Goal: Information Seeking & Learning: Learn about a topic

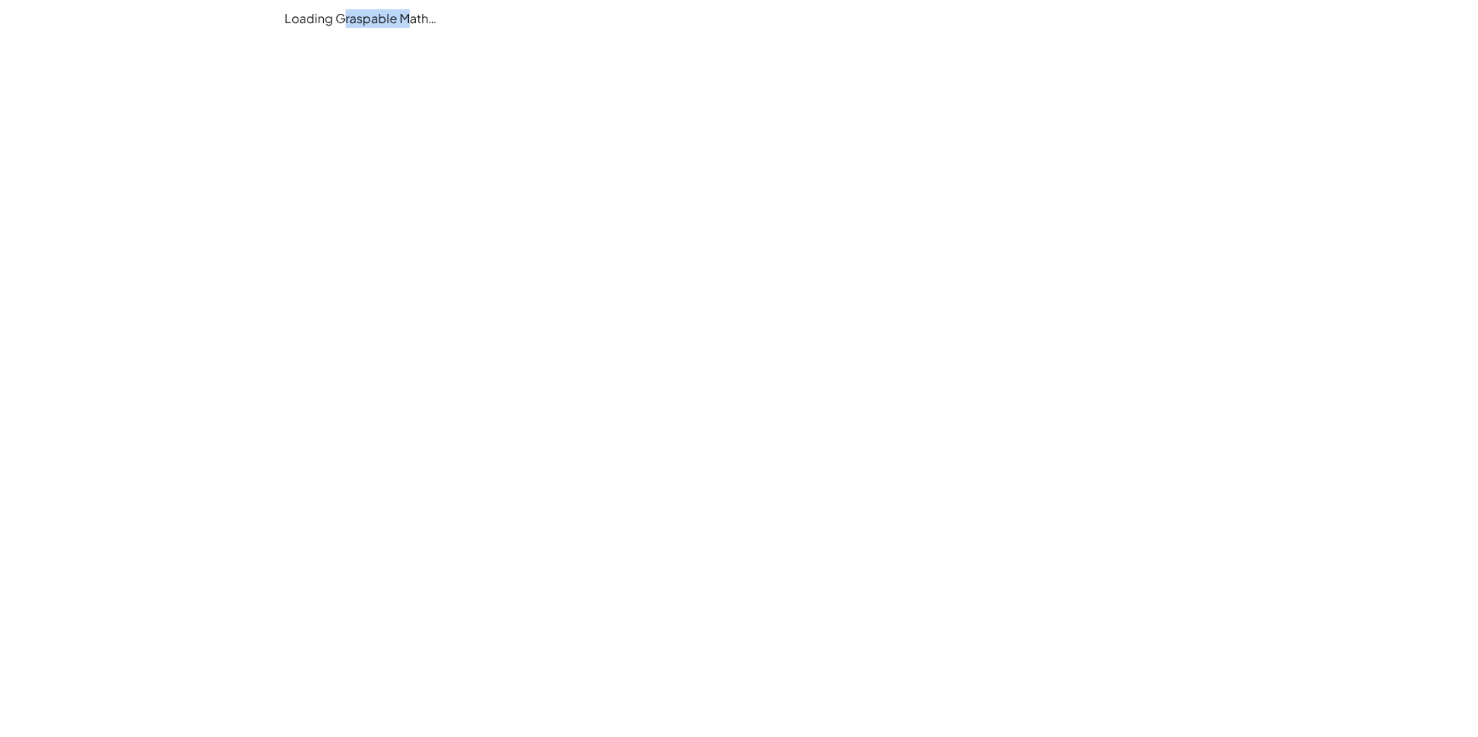
drag, startPoint x: 366, startPoint y: 39, endPoint x: 339, endPoint y: 50, distance: 30.1
click at [339, 50] on main "Loading Graspable Math…" at bounding box center [739, 368] width 1478 height 737
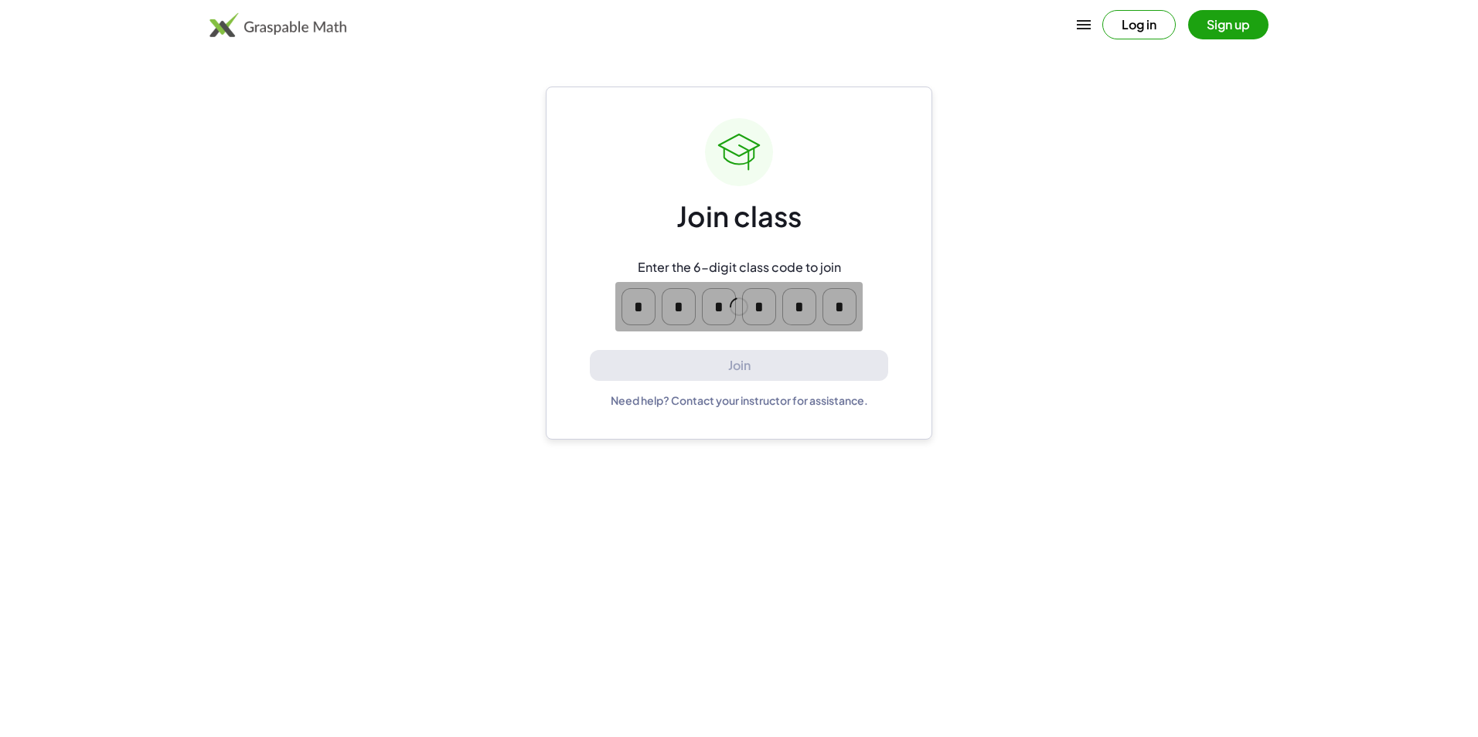
click at [891, 21] on div "Log in Sign up" at bounding box center [739, 24] width 1183 height 37
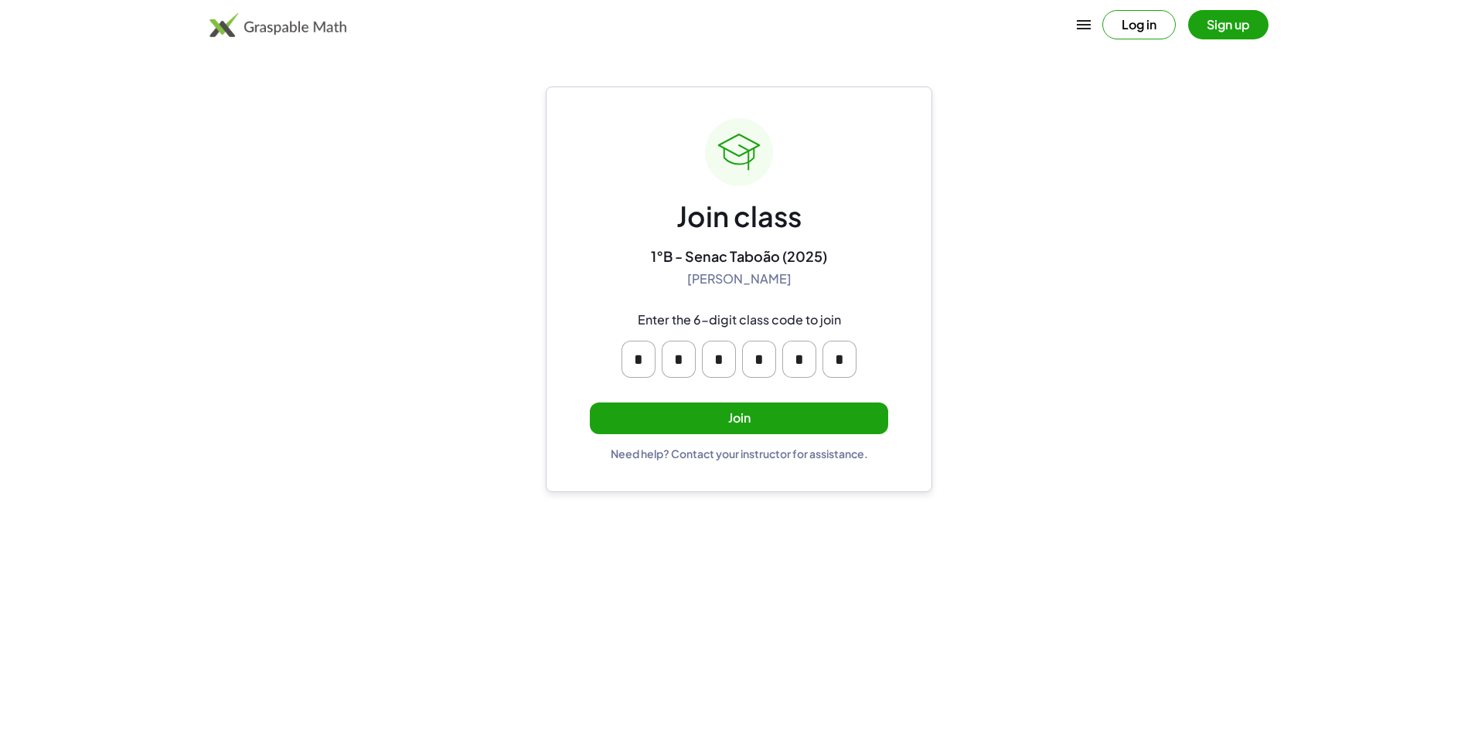
click at [811, 414] on button "Join" at bounding box center [739, 419] width 298 height 32
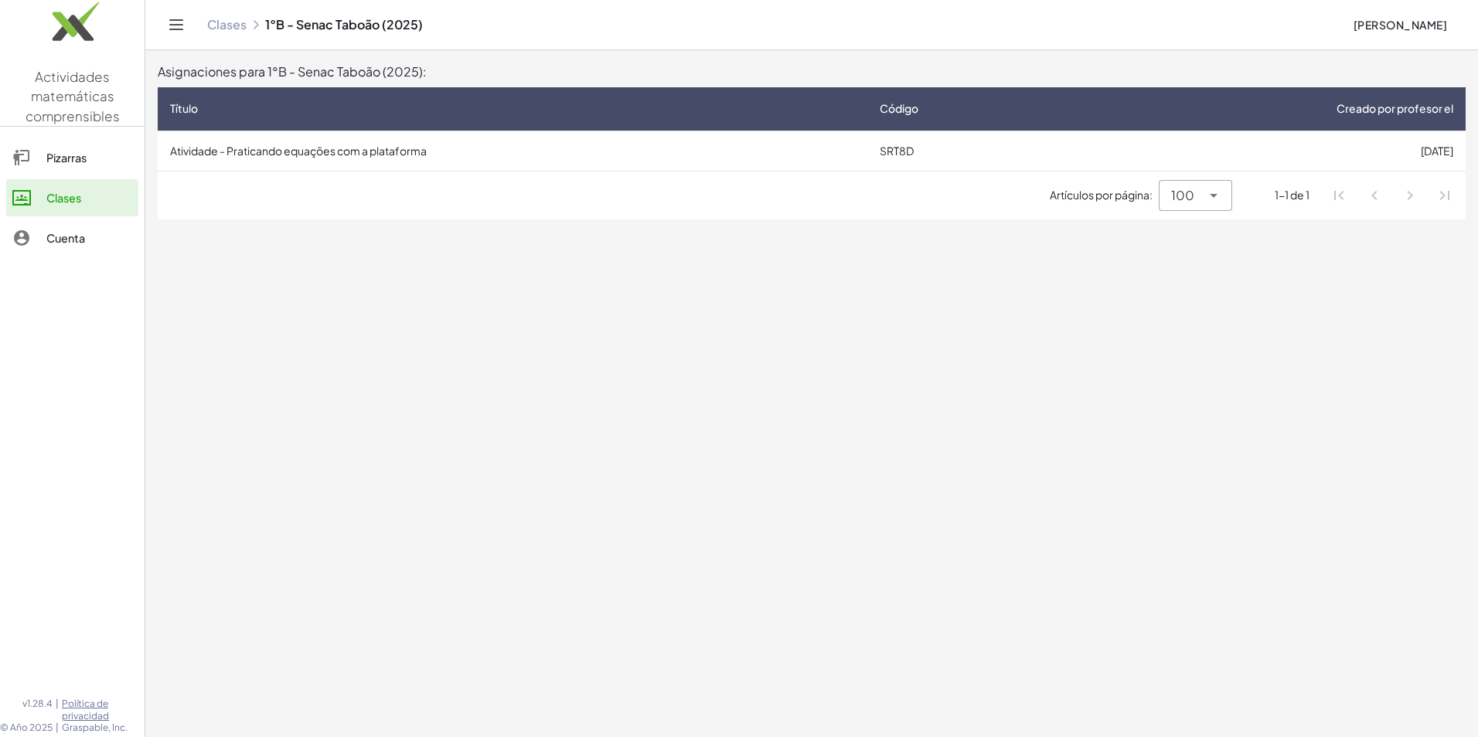
click at [109, 165] on div "Pizarras" at bounding box center [89, 157] width 86 height 19
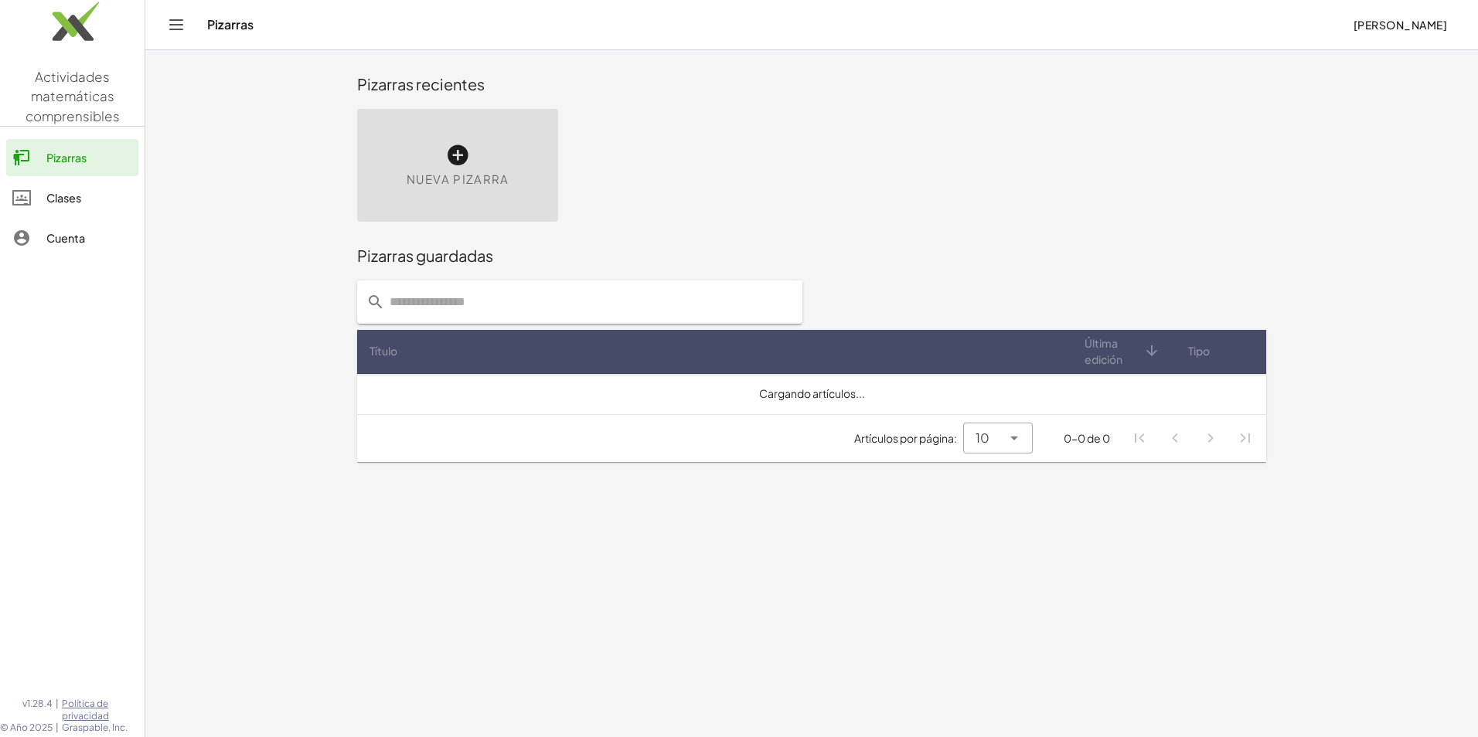
click at [75, 221] on link "Cuenta" at bounding box center [72, 238] width 132 height 37
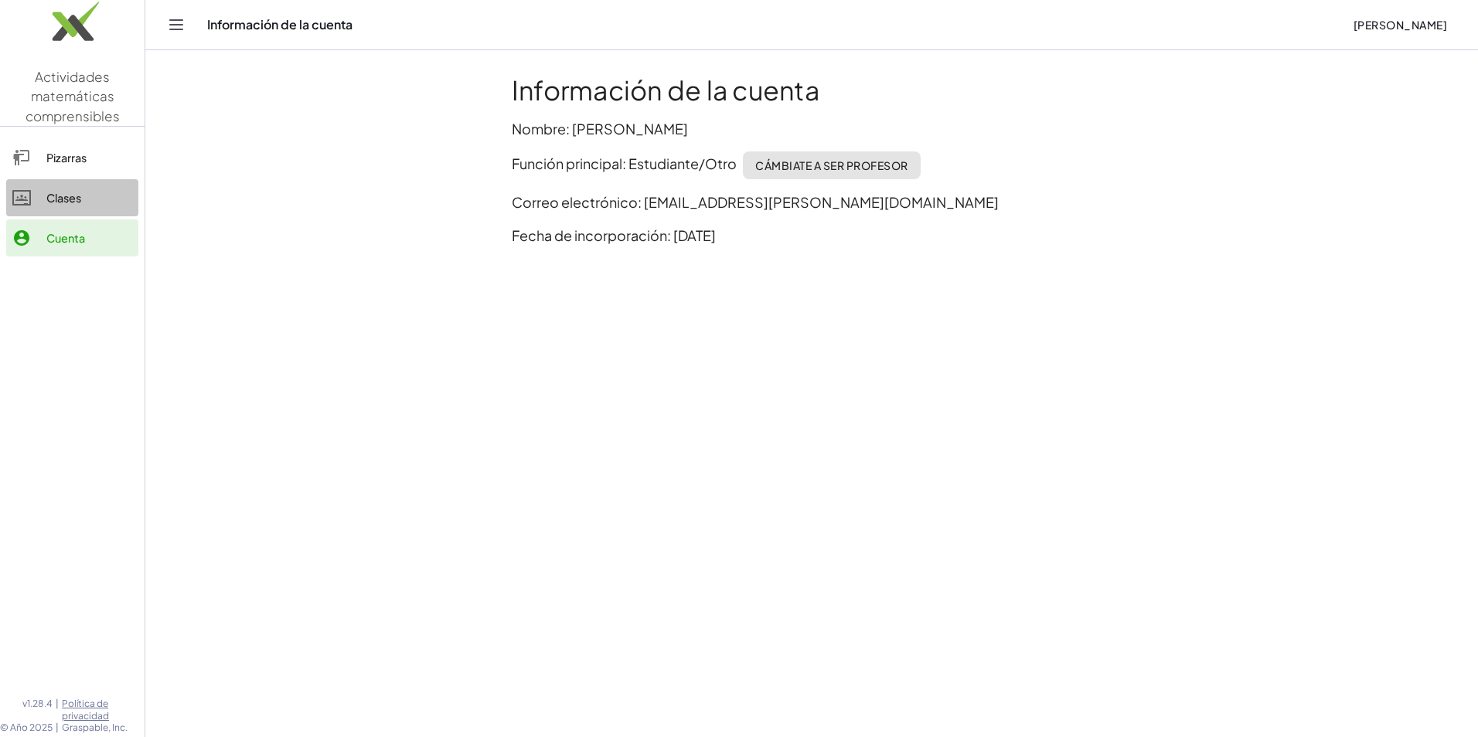
click at [88, 199] on div "Clases" at bounding box center [89, 198] width 86 height 19
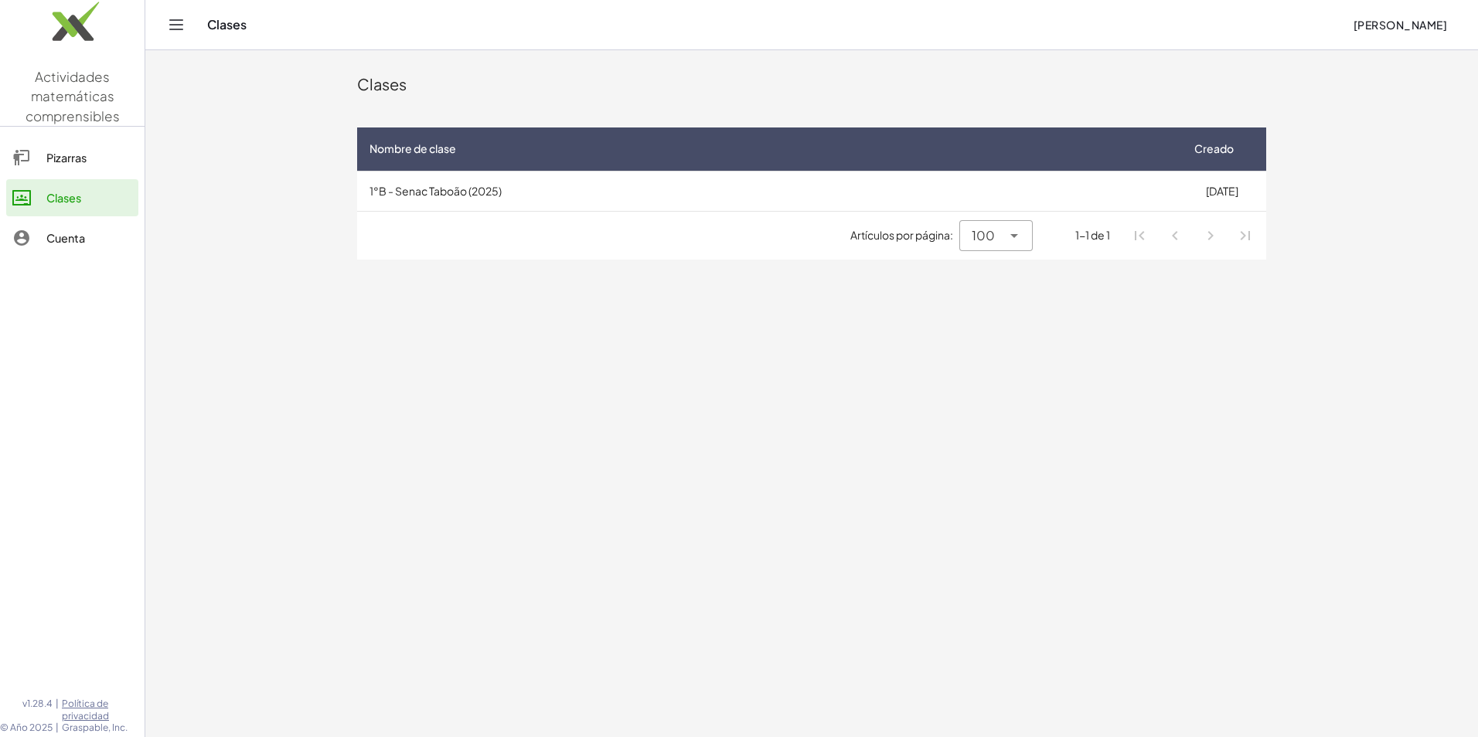
click at [663, 197] on td "1°B - Senac Taboão (2025)" at bounding box center [767, 191] width 820 height 40
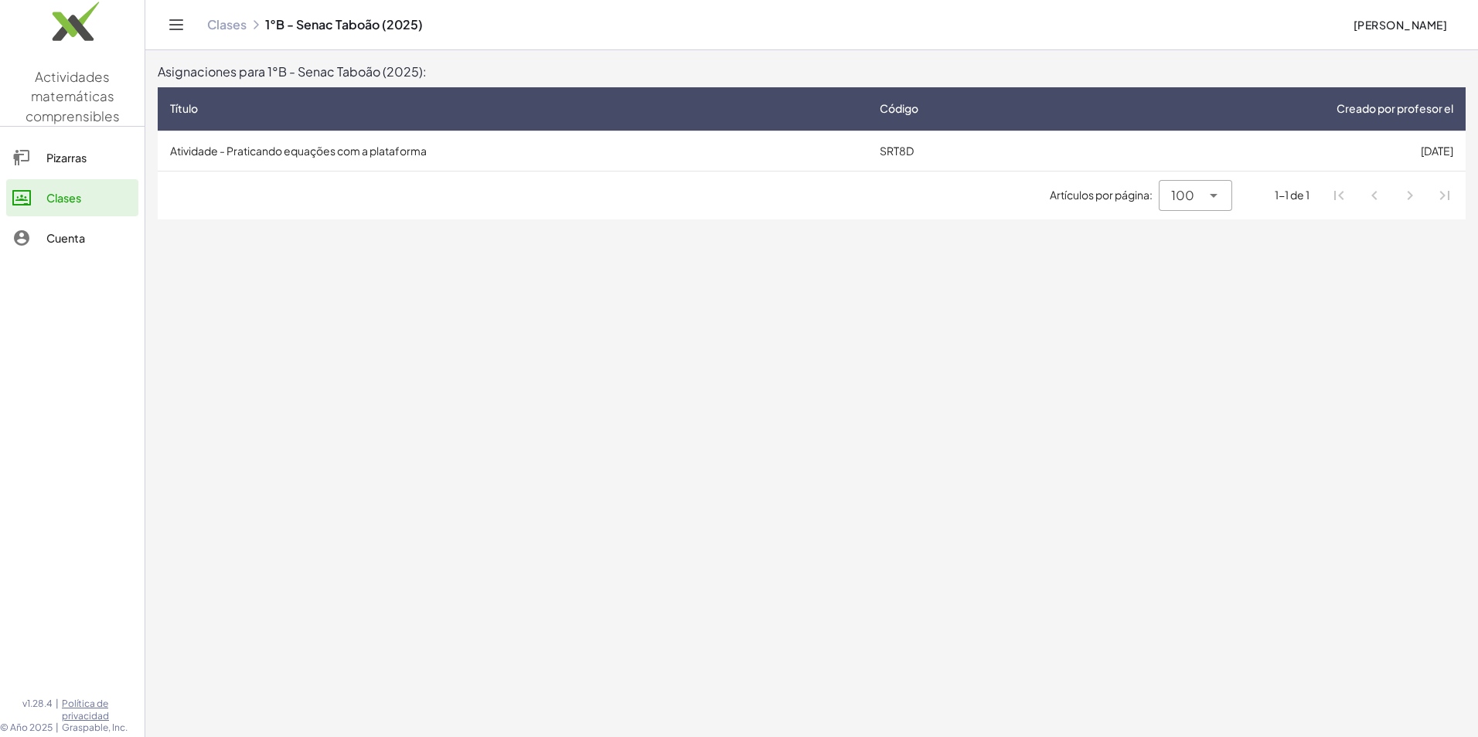
click at [487, 138] on td "Atividade - Praticando equações com a plataforma" at bounding box center [513, 151] width 710 height 40
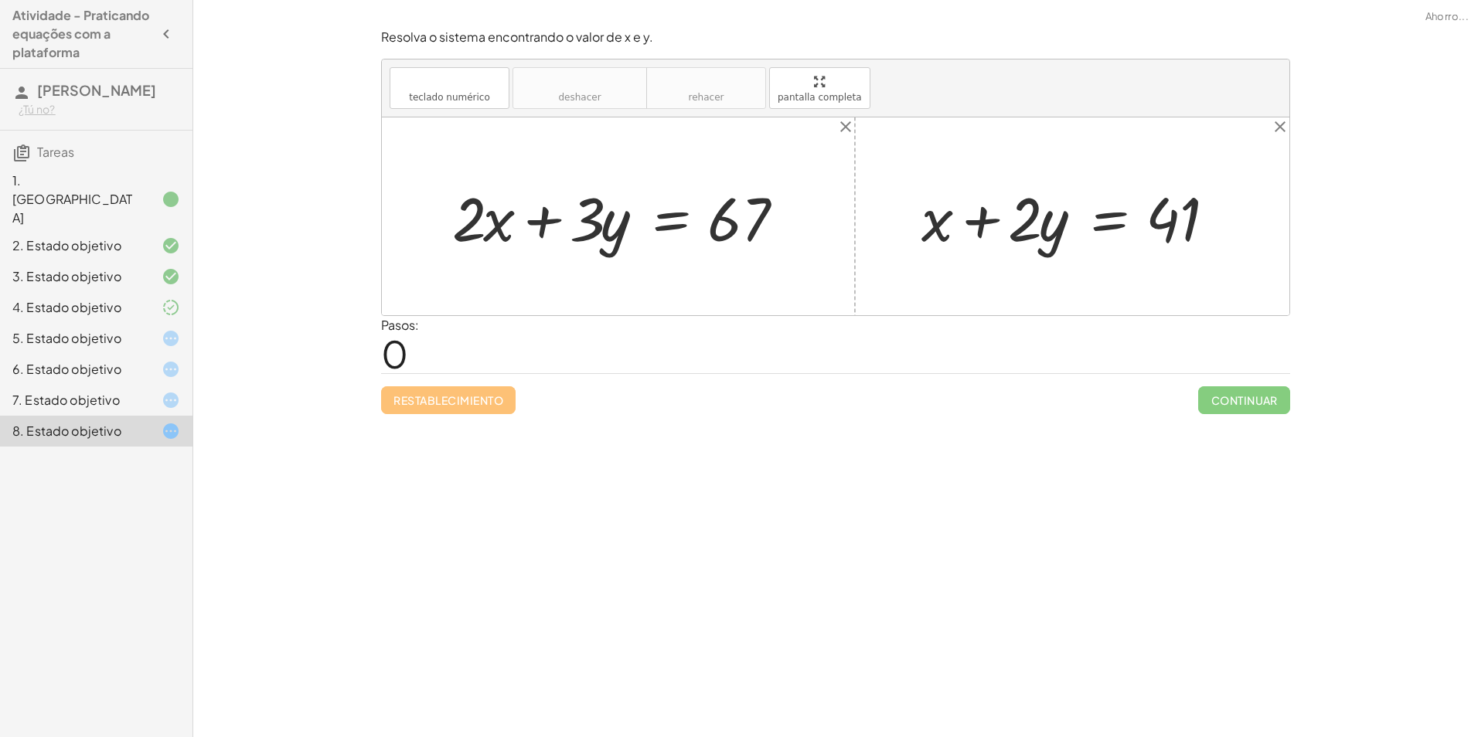
click at [144, 385] on div "5. Estado objetivo" at bounding box center [96, 400] width 192 height 31
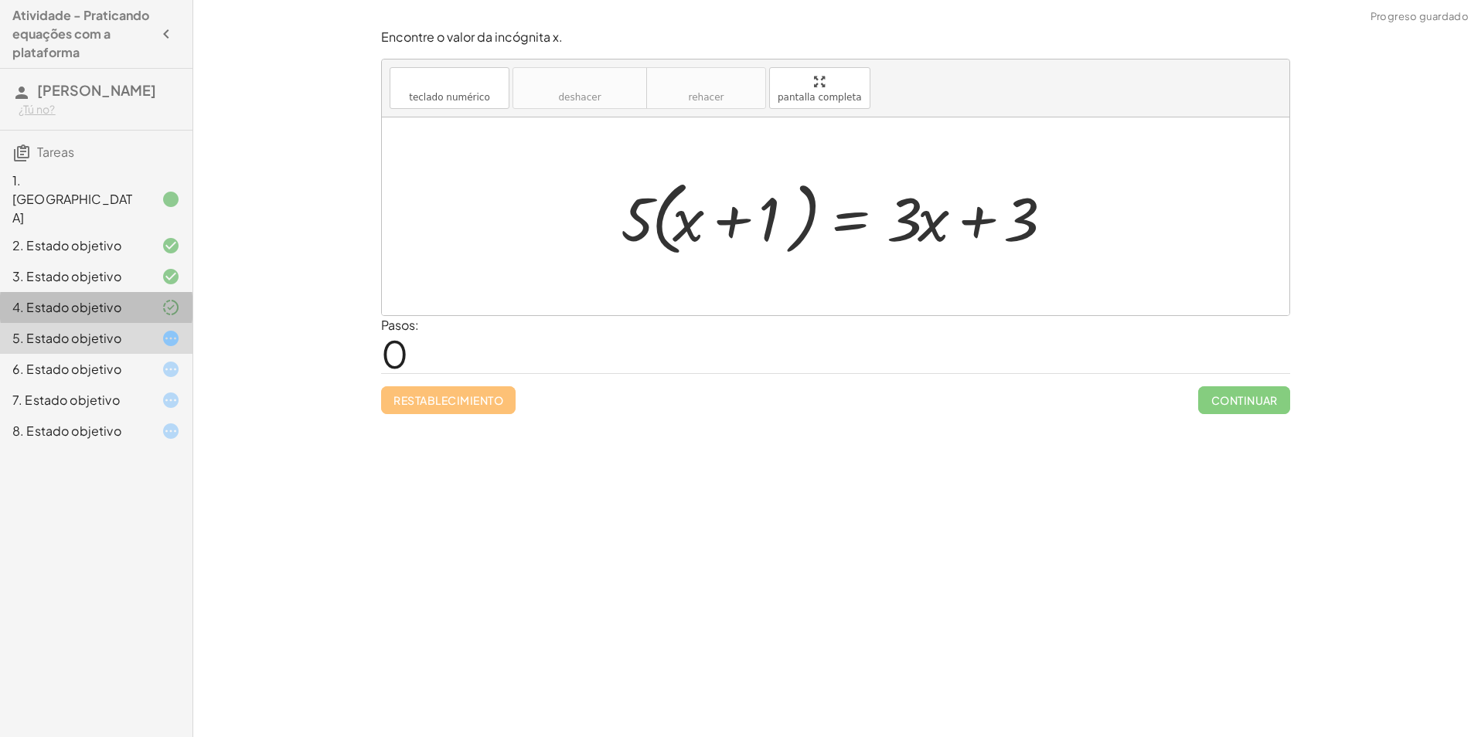
click at [135, 354] on div "4. Estado objetivo" at bounding box center [96, 369] width 192 height 31
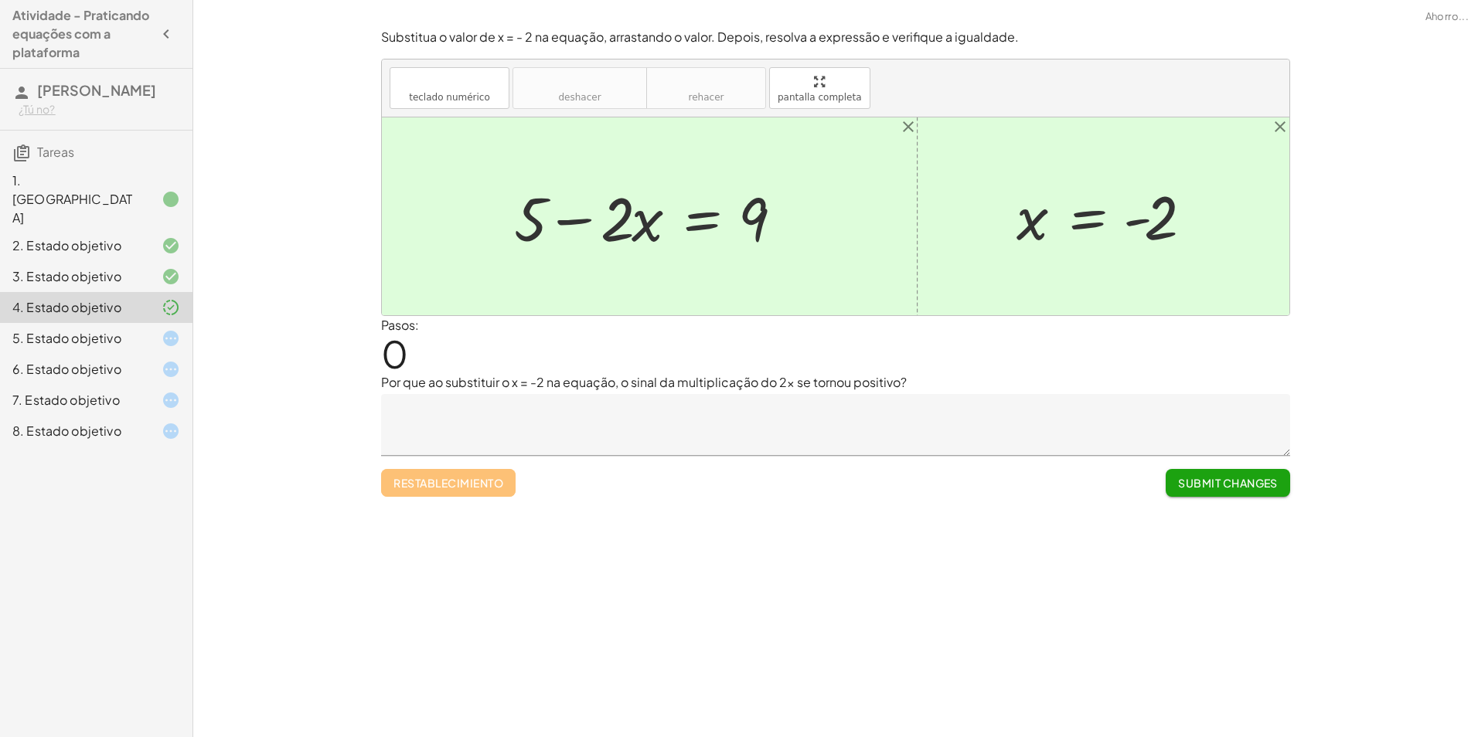
click at [137, 329] on div at bounding box center [158, 338] width 43 height 19
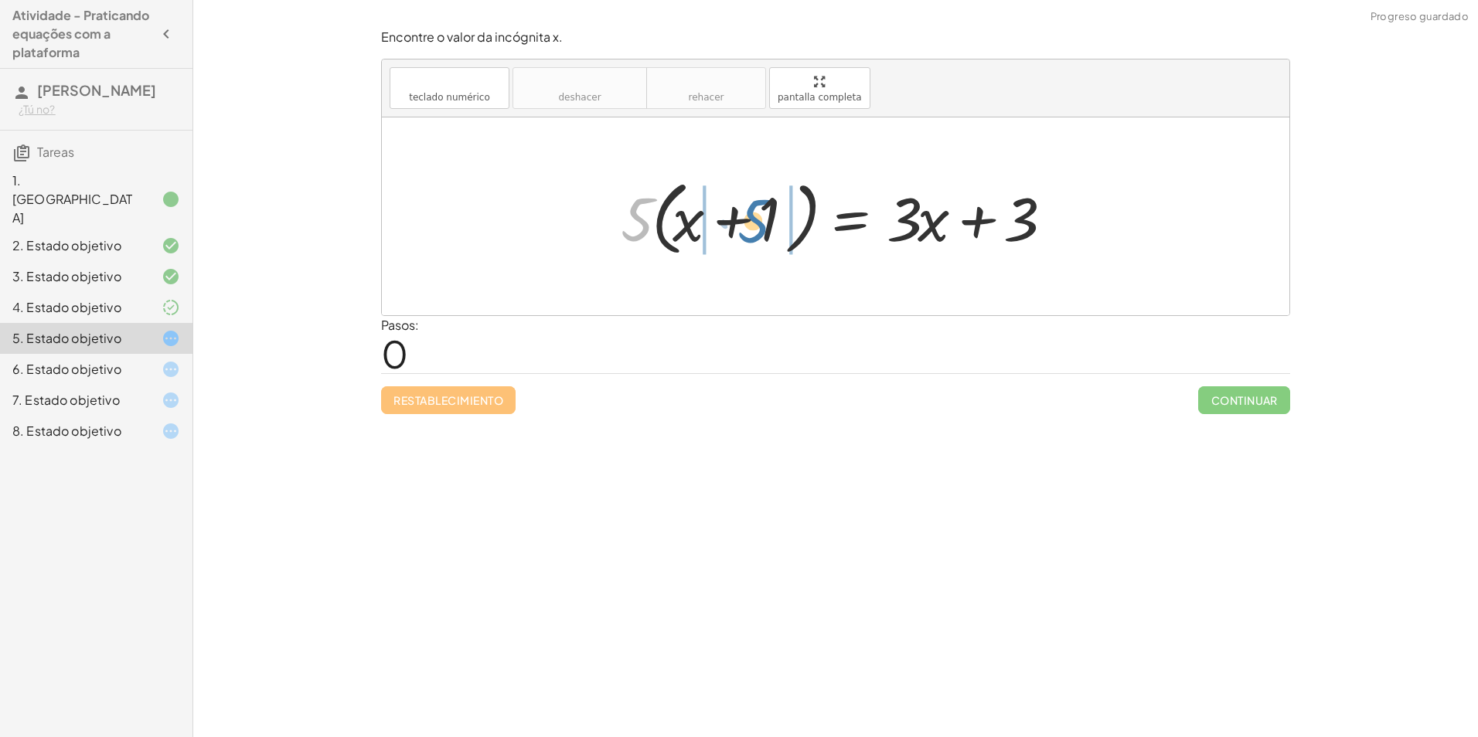
drag, startPoint x: 628, startPoint y: 220, endPoint x: 747, endPoint y: 222, distance: 118.3
click at [747, 222] on div at bounding box center [841, 216] width 456 height 89
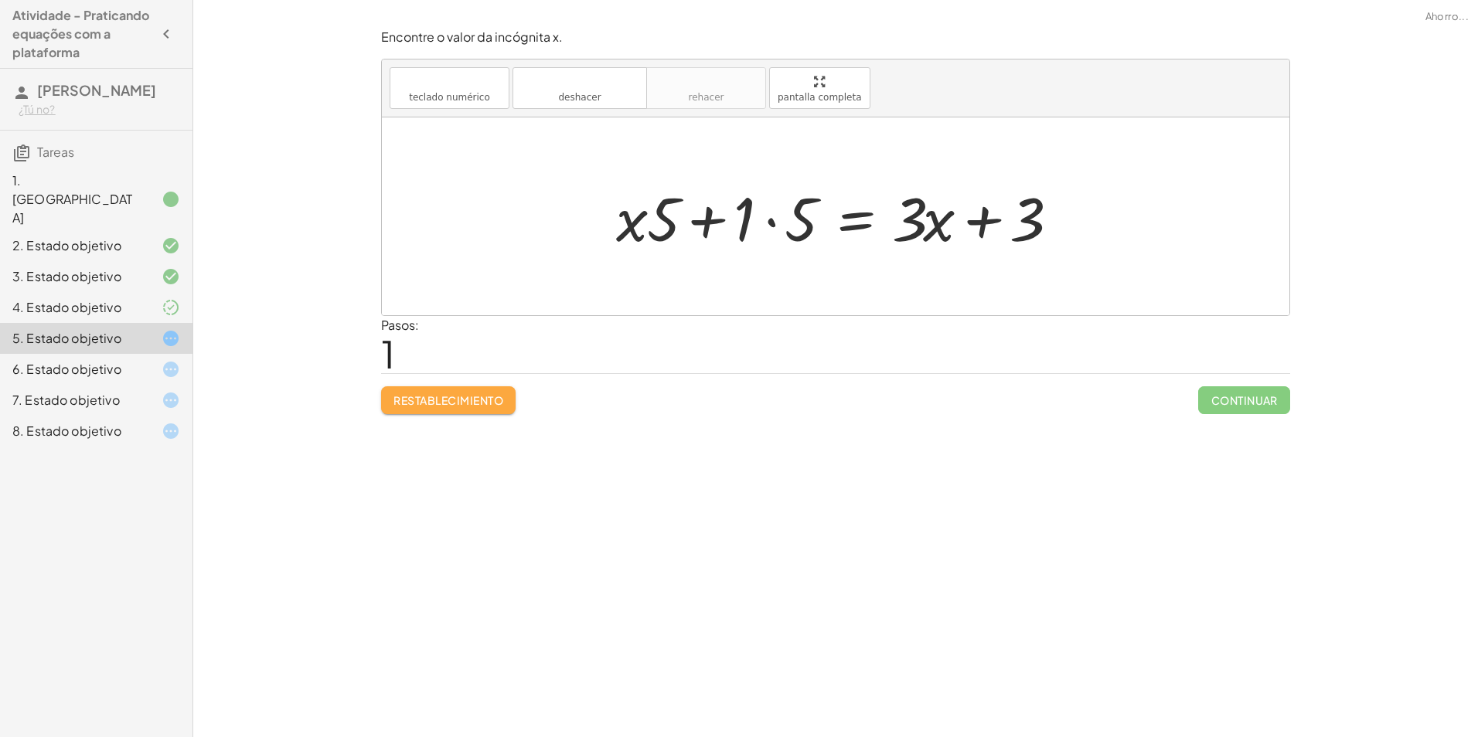
click at [479, 398] on font "Restablecimiento" at bounding box center [448, 400] width 110 height 14
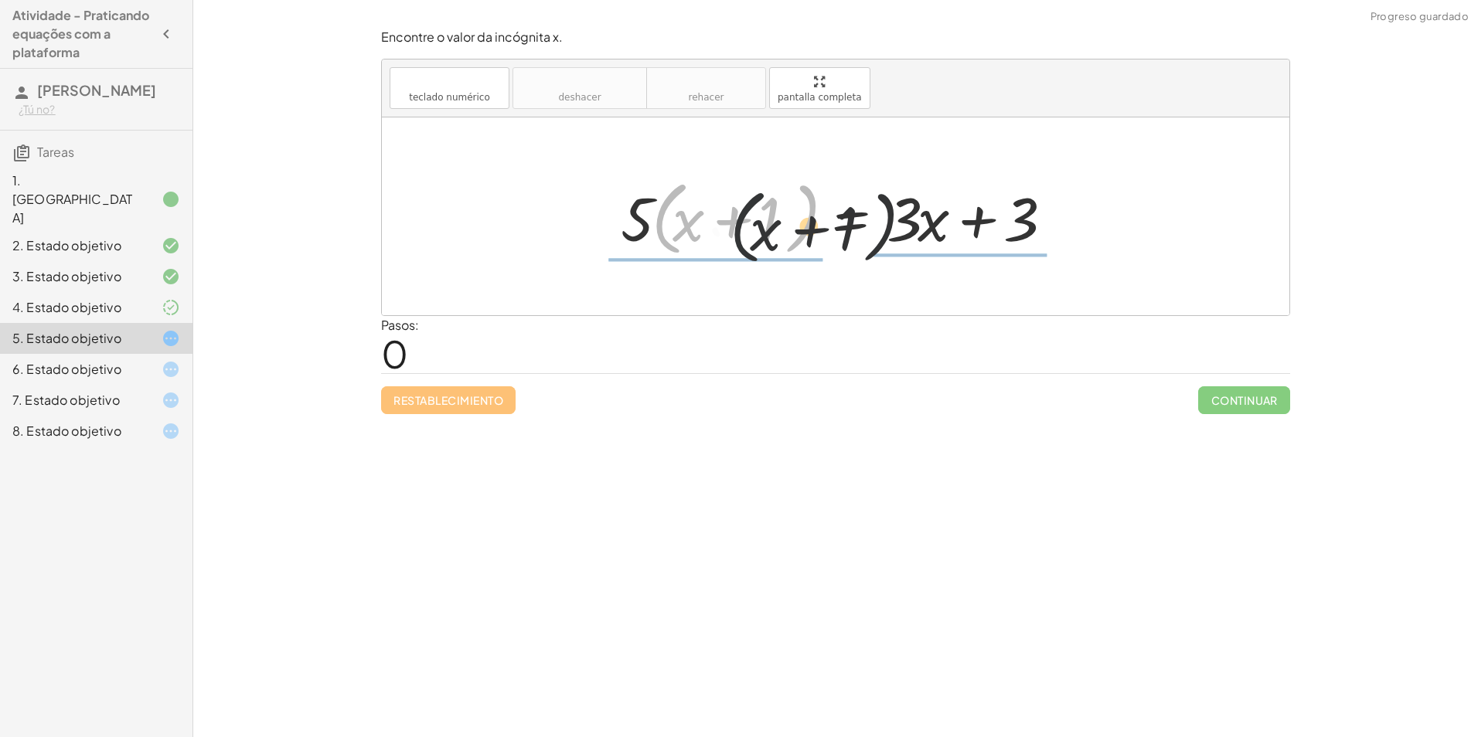
drag, startPoint x: 669, startPoint y: 223, endPoint x: 818, endPoint y: 232, distance: 149.4
click at [818, 232] on div at bounding box center [841, 216] width 456 height 89
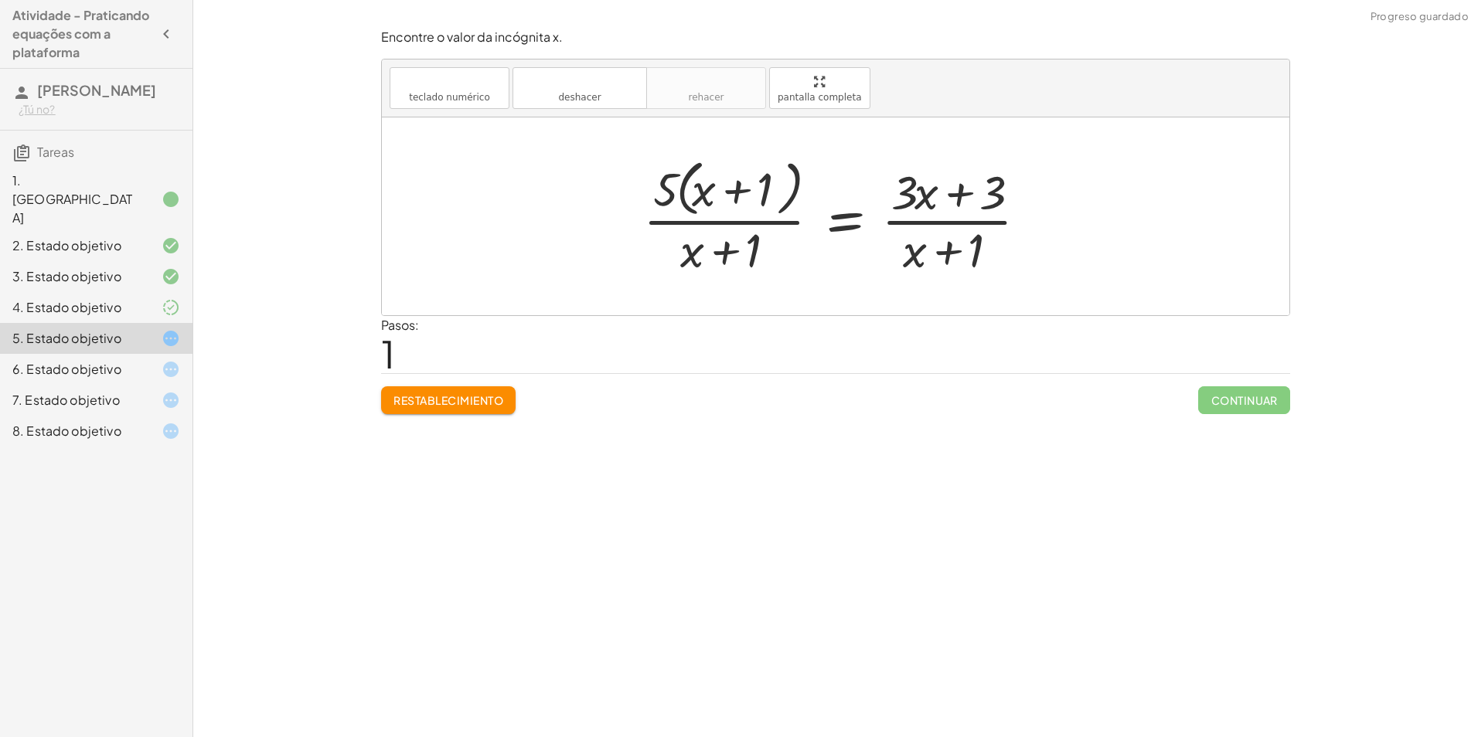
click at [444, 397] on font "Restablecimiento" at bounding box center [448, 400] width 110 height 14
